Goal: Transaction & Acquisition: Purchase product/service

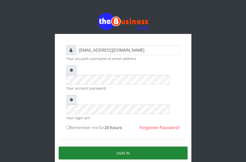
click at [132, 146] on button "Sign in" at bounding box center [123, 152] width 129 height 13
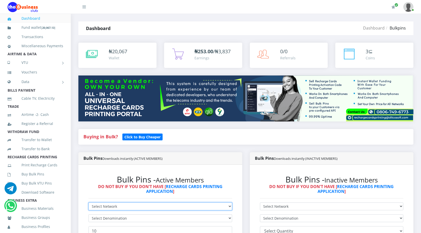
click at [149, 205] on select "Select Network MTN Globacom 9Mobile Airtel" at bounding box center [161, 207] width 144 height 8
select select "Airtel"
click at [89, 203] on select "Select Network MTN Globacom 9Mobile Airtel" at bounding box center [161, 207] width 144 height 8
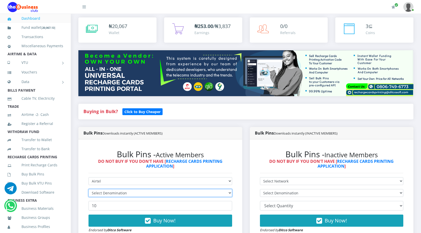
click at [173, 193] on select "Select Denomination" at bounding box center [161, 193] width 144 height 8
click at [229, 192] on select "Select Denomination" at bounding box center [161, 193] width 144 height 8
click at [229, 193] on select "Select Denomination" at bounding box center [161, 193] width 144 height 8
click at [222, 194] on select "Select Denomination" at bounding box center [161, 193] width 144 height 8
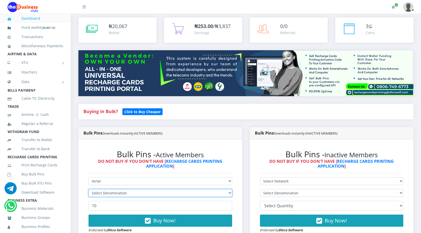
click at [152, 192] on select "Select Denomination" at bounding box center [161, 193] width 144 height 8
click at [230, 194] on select "Select Denomination" at bounding box center [161, 193] width 144 height 8
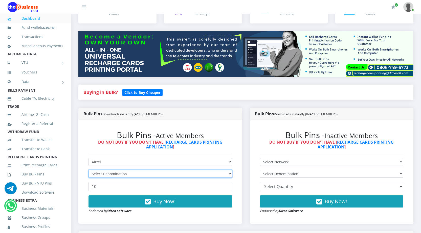
scroll to position [101, 0]
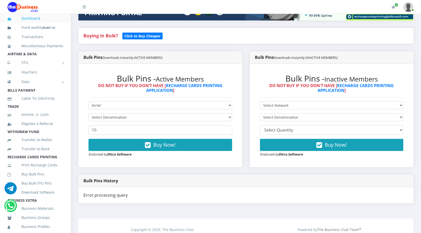
click at [35, 19] on link "Dashboard" at bounding box center [36, 19] width 56 height 12
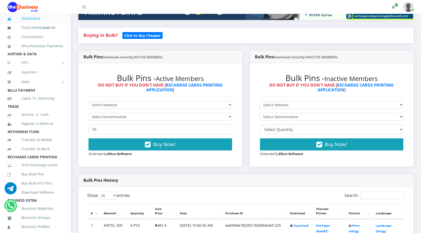
scroll to position [25, 0]
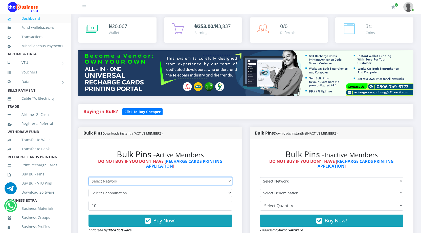
click at [168, 182] on select "Select Network MTN Globacom 9Mobile Airtel" at bounding box center [161, 182] width 144 height 8
select select "Airtel"
click at [89, 178] on select "Select Network MTN Globacom 9Mobile Airtel" at bounding box center [161, 182] width 144 height 8
click at [127, 193] on select "Select Denomination" at bounding box center [161, 193] width 144 height 8
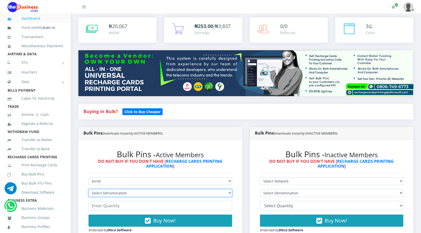
click at [89, 189] on select "Select Denomination Airtel NGN100 - ₦96.38 Airtel NGN200 - ₦192.76 Airtel NGN50…" at bounding box center [161, 193] width 144 height 8
click at [135, 192] on select "Select Denomination Airtel NGN100 - ₦96.38 Airtel NGN200 - ₦192.76 Airtel NGN50…" at bounding box center [161, 193] width 144 height 8
select select "963.8-1000"
click at [89, 189] on select "Select Denomination Airtel NGN100 - ₦96.38 Airtel NGN200 - ₦192.76 Airtel NGN50…" at bounding box center [161, 193] width 144 height 8
click at [139, 205] on input "number" at bounding box center [161, 206] width 144 height 10
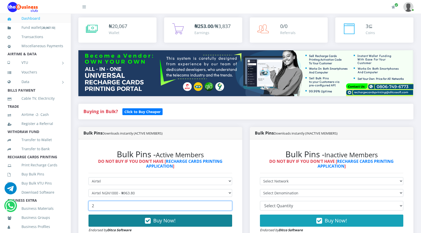
type input "2"
click at [155, 220] on span "Buy Now!" at bounding box center [164, 221] width 22 height 7
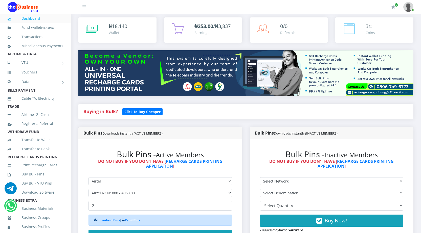
click at [34, 18] on link "Dashboard" at bounding box center [36, 19] width 56 height 12
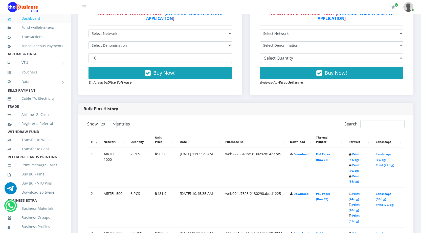
scroll to position [177, 0]
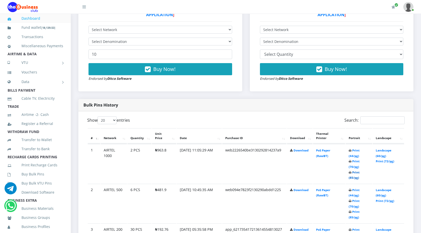
click at [350, 178] on link "Print (85/pg)" at bounding box center [354, 175] width 11 height 9
